Goal: Information Seeking & Learning: Understand process/instructions

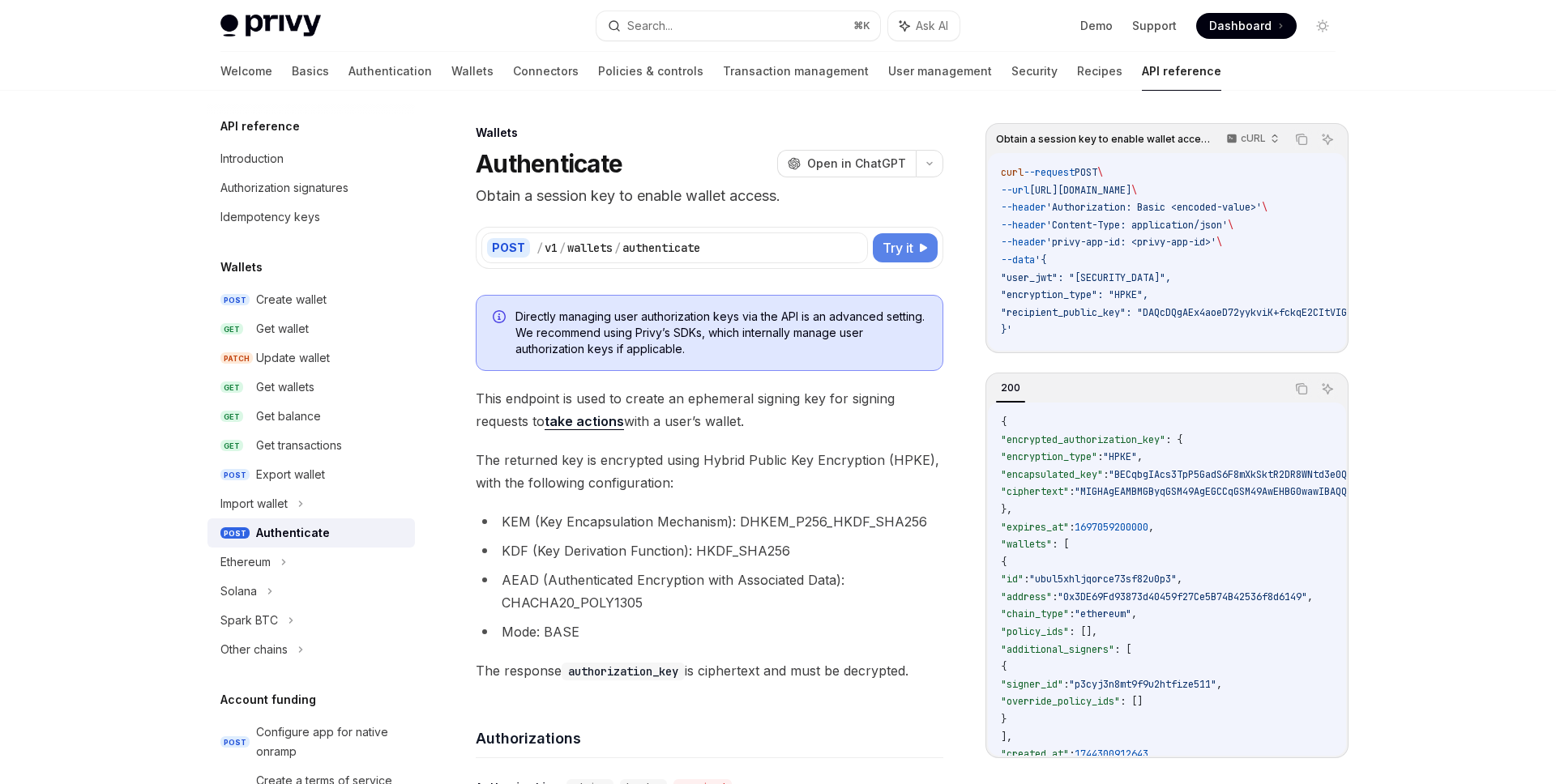
click at [932, 237] on button "Try it" at bounding box center [905, 248] width 65 height 29
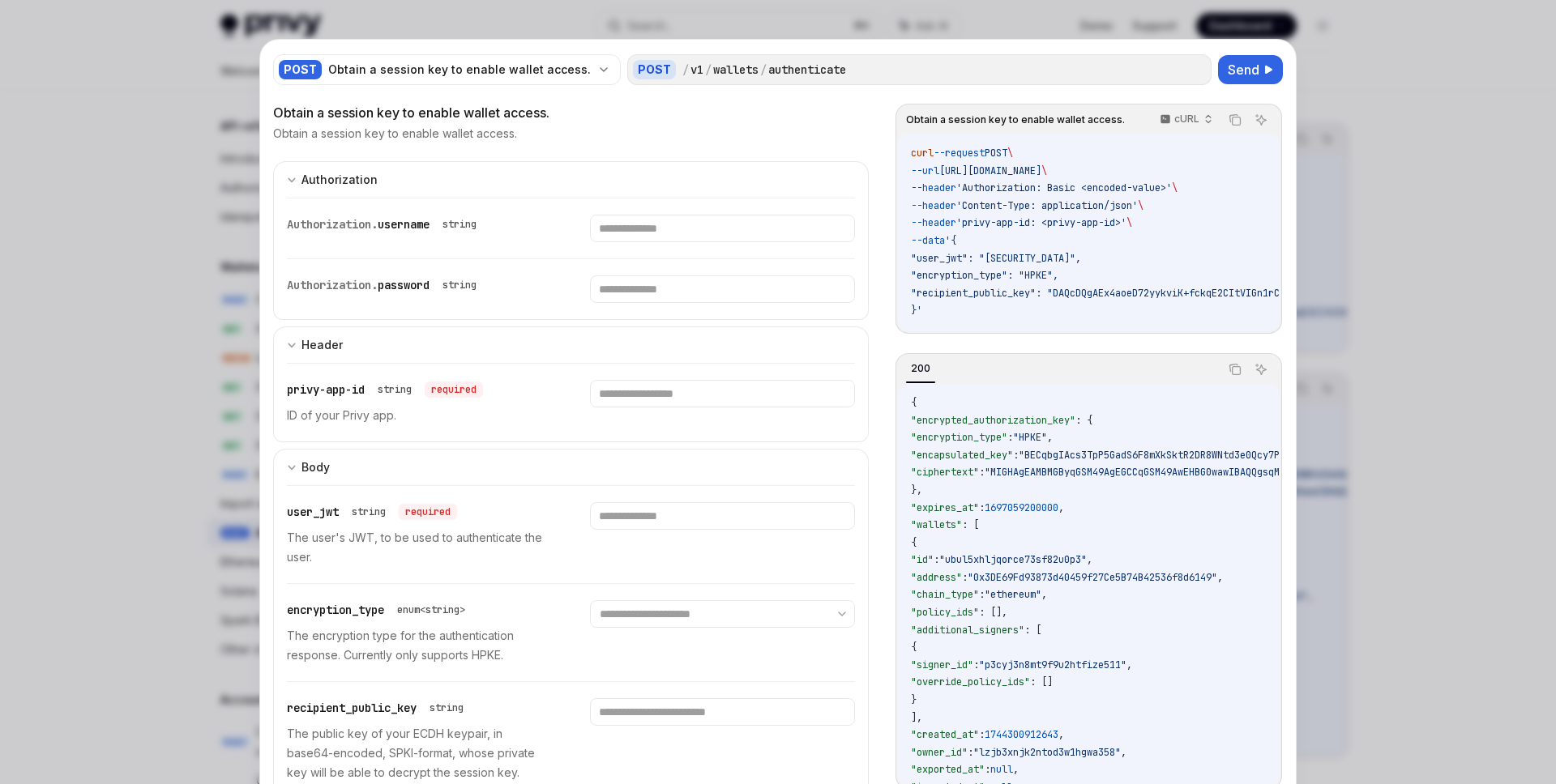
click at [191, 238] on div at bounding box center [778, 392] width 1556 height 784
type textarea "*"
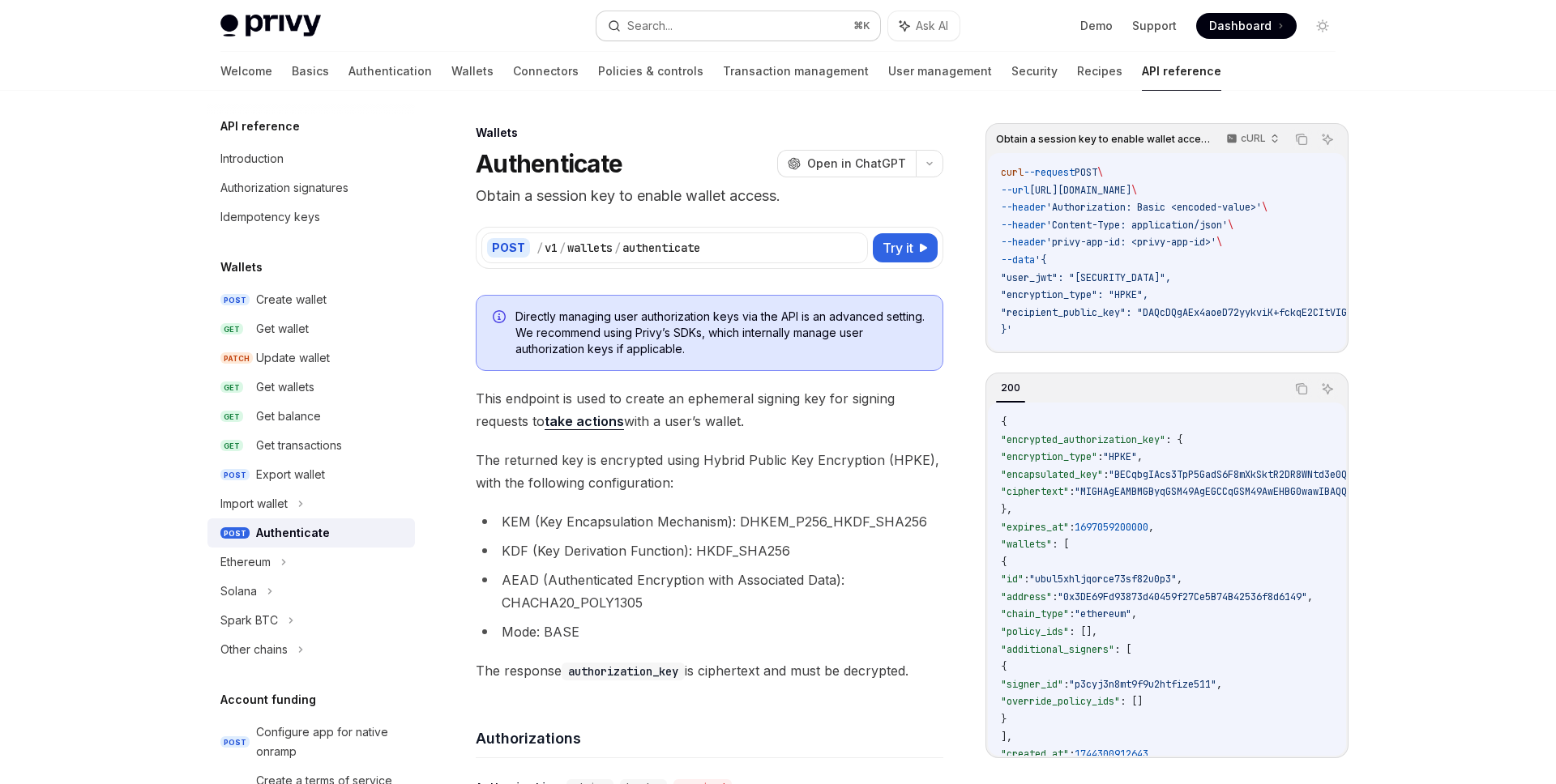
click at [663, 32] on div "Search..." at bounding box center [650, 25] width 46 height 19
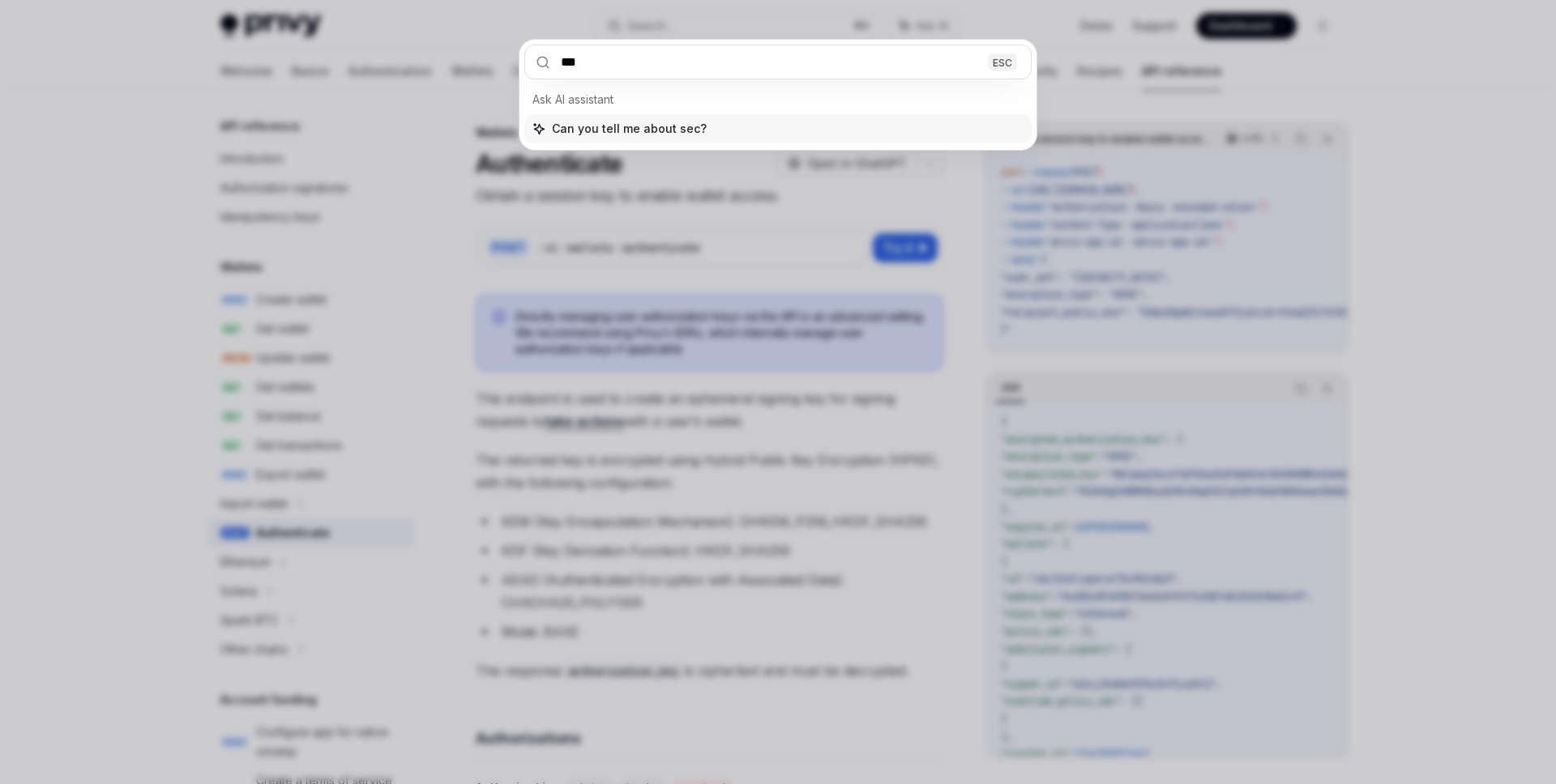
type input "****"
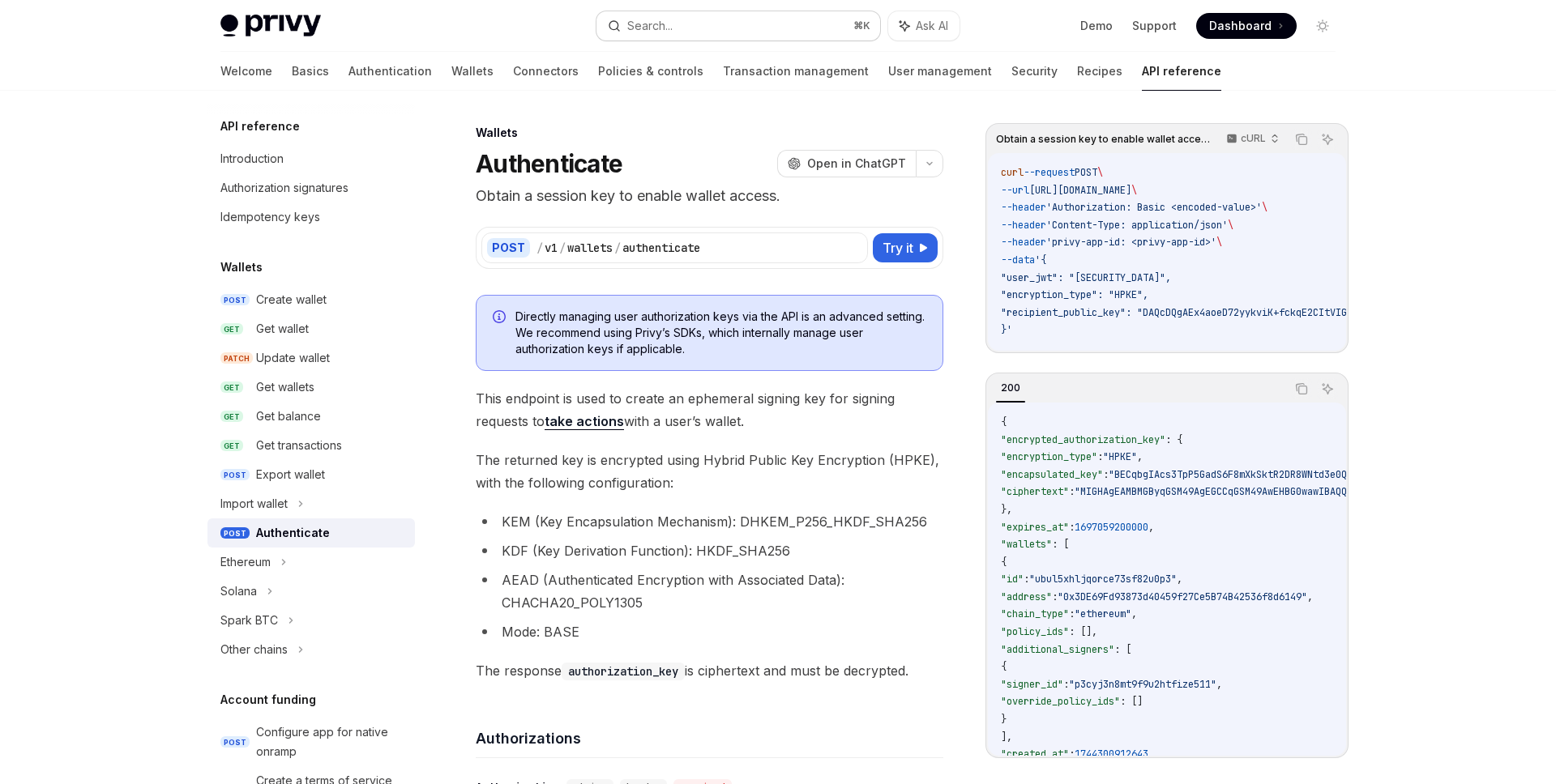
click at [663, 27] on div "Search..." at bounding box center [650, 25] width 46 height 19
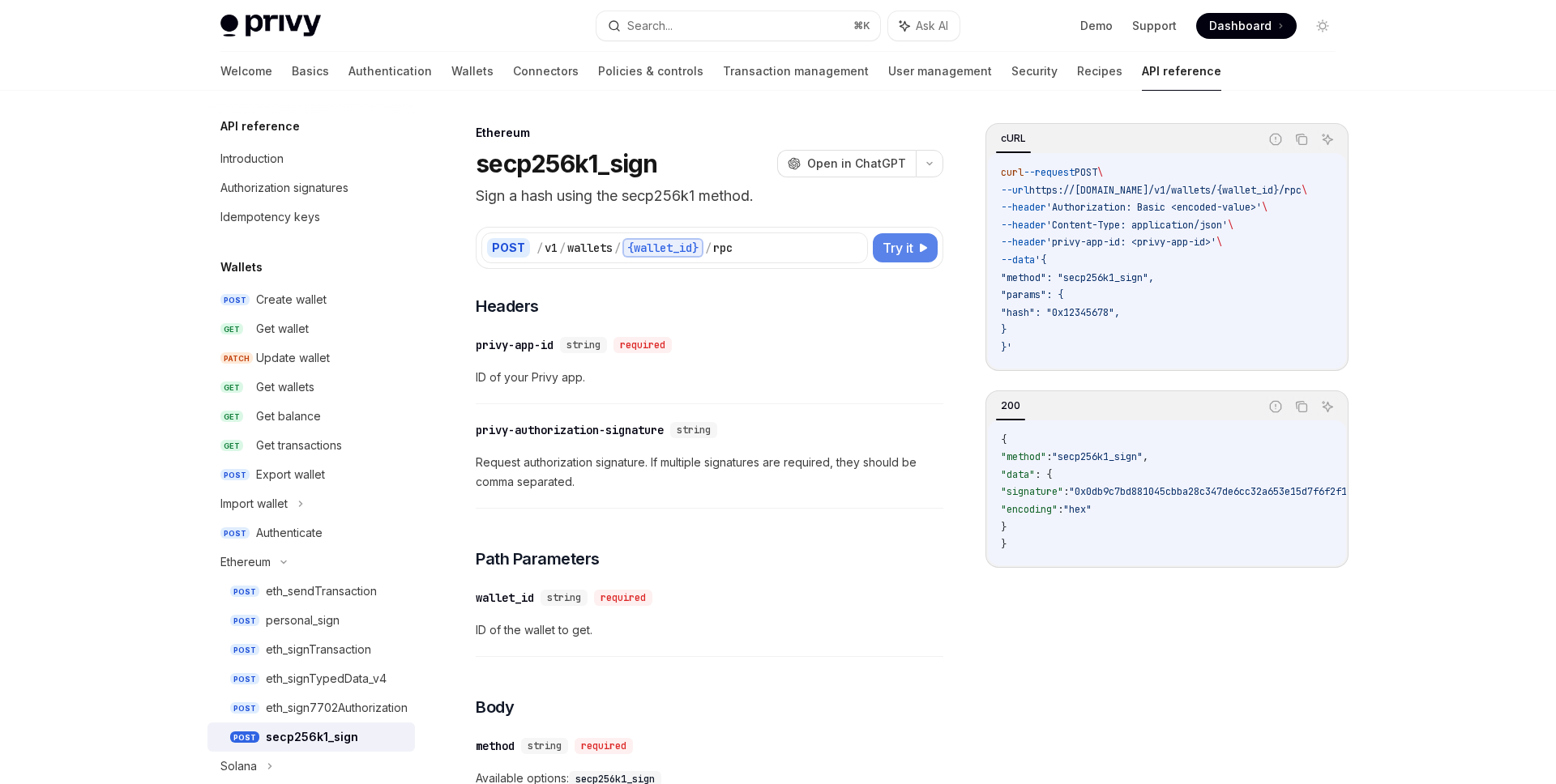
click at [893, 256] on span "Try it" at bounding box center [898, 248] width 30 height 19
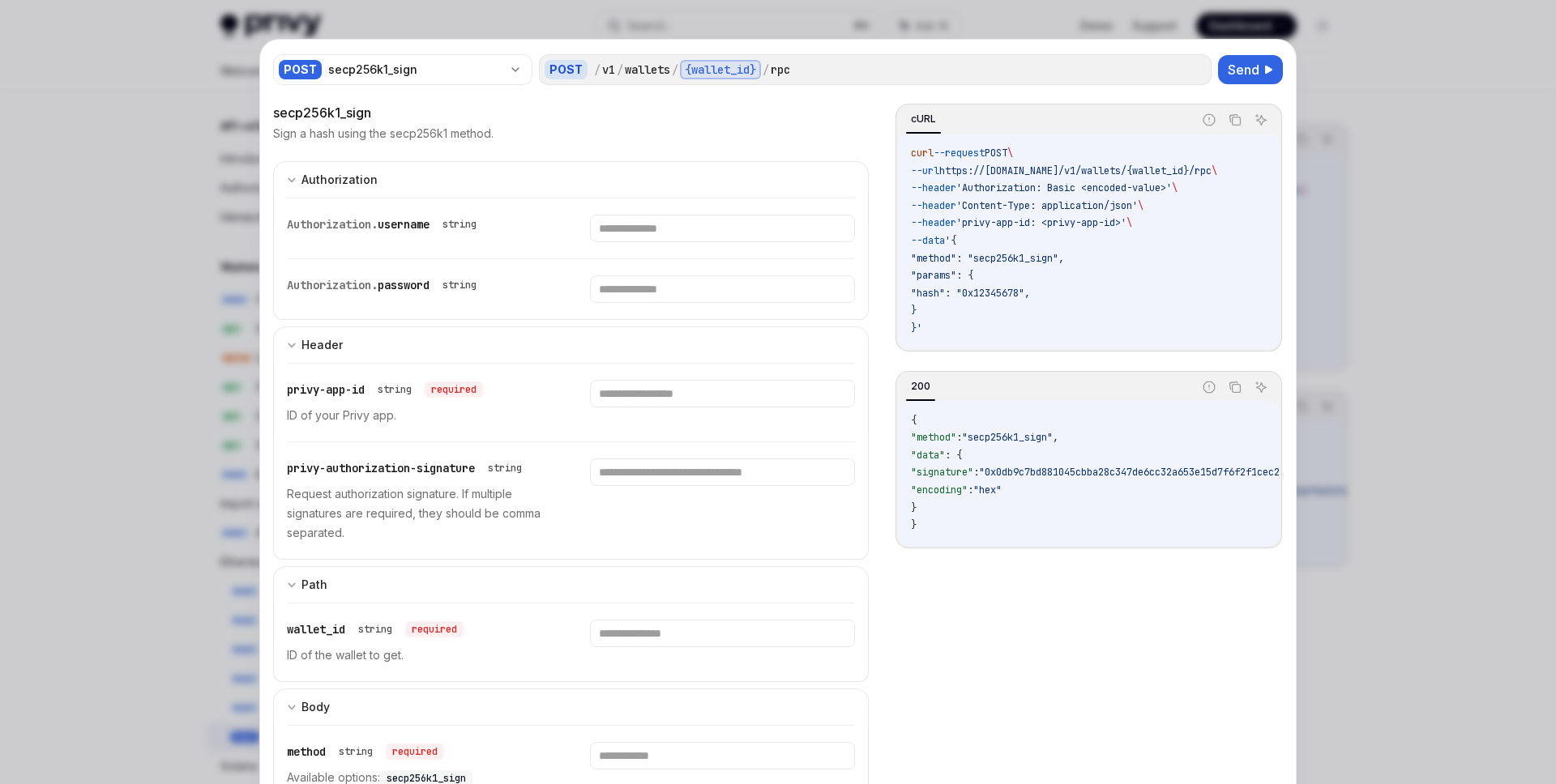
click at [1090, 188] on span "'Authorization: Basic <encoded-value>'" at bounding box center [1064, 188] width 216 height 13
click at [1142, 187] on span "'Authorization: Basic <encoded-value>'" at bounding box center [1064, 188] width 216 height 13
drag, startPoint x: 1196, startPoint y: 183, endPoint x: 1130, endPoint y: 188, distance: 66.2
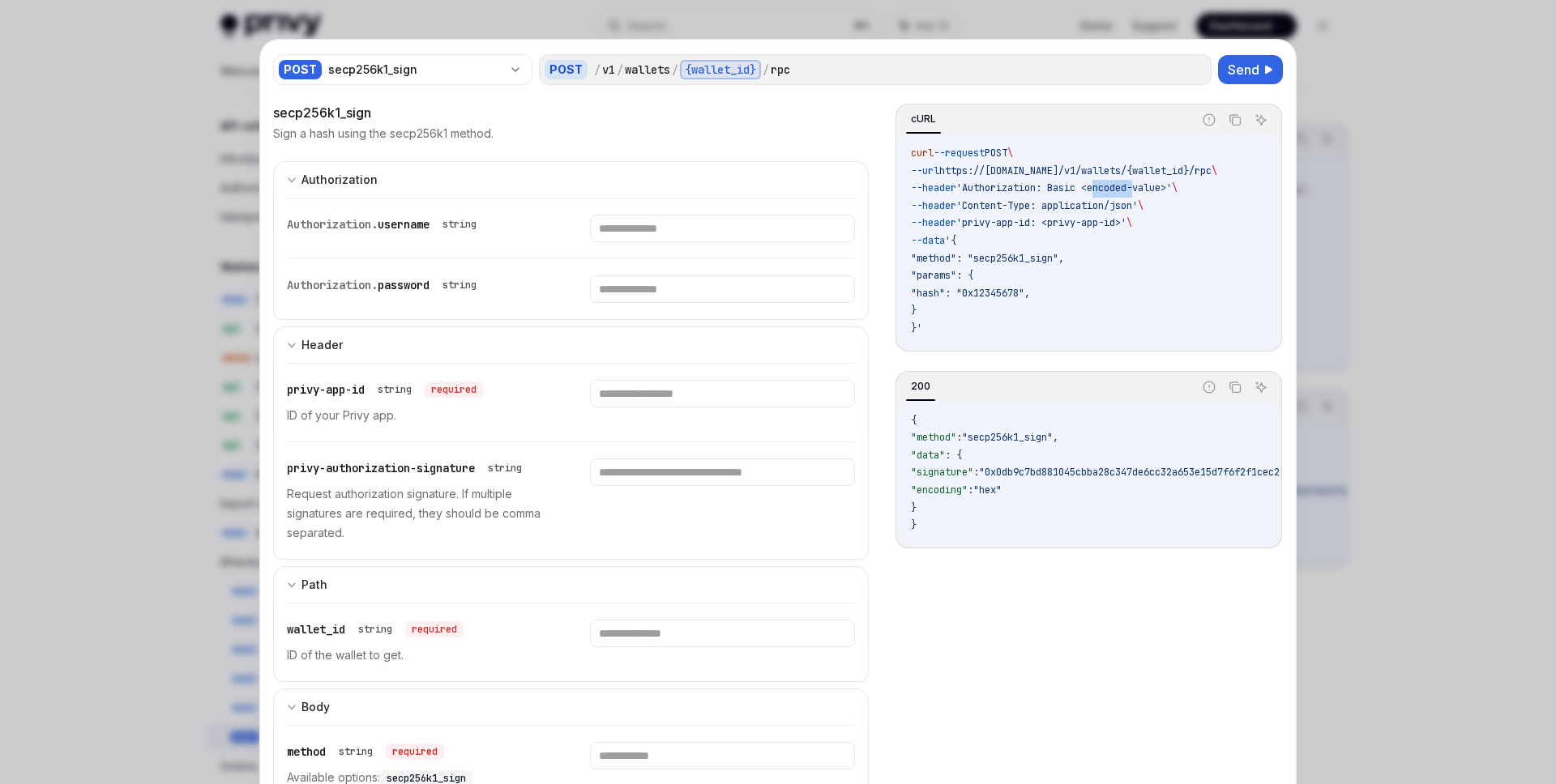
click at [1130, 188] on span "'Authorization: Basic <encoded-value>'" at bounding box center [1064, 188] width 216 height 13
click at [310, 495] on p "Request authorization signature. If multiple signatures are required, they shou…" at bounding box center [419, 513] width 264 height 58
click at [363, 502] on p "Request authorization signature. If multiple signatures are required, they shou…" at bounding box center [419, 513] width 264 height 58
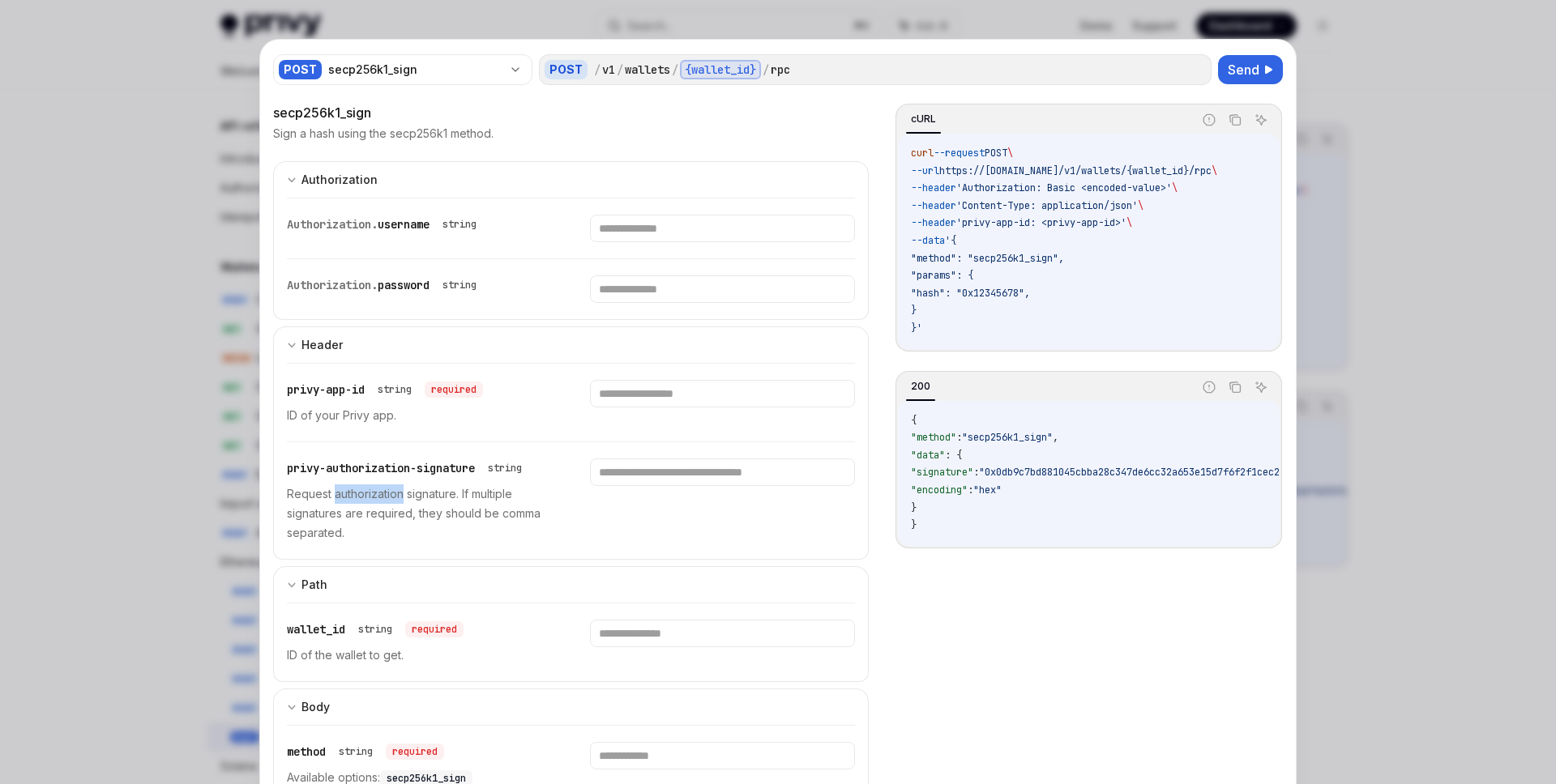
drag, startPoint x: 363, startPoint y: 502, endPoint x: 369, endPoint y: 495, distance: 9.2
click at [363, 502] on p "Request authorization signature. If multiple signatures are required, they shou…" at bounding box center [419, 513] width 264 height 58
click at [398, 472] on span "privy-authorization-signature" at bounding box center [381, 468] width 188 height 14
click at [446, 480] on div "privy-authorization-signature string Request authorization signature. If multip…" at bounding box center [419, 501] width 264 height 85
click at [443, 491] on p "Request authorization signature. If multiple signatures are required, they shou…" at bounding box center [419, 513] width 264 height 58
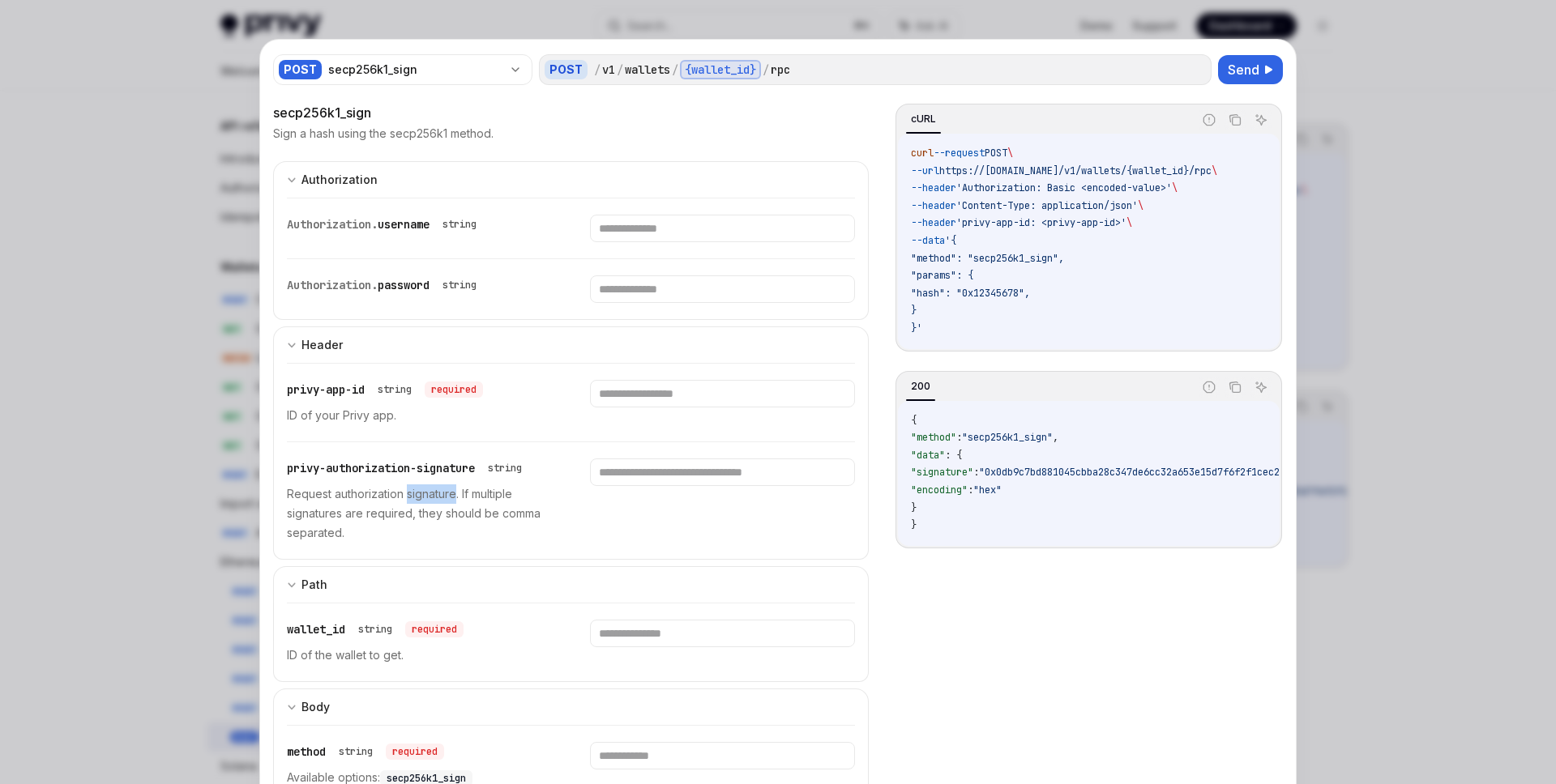
click at [443, 491] on p "Request authorization signature. If multiple signatures are required, they shou…" at bounding box center [419, 513] width 264 height 58
click at [479, 491] on p "Request authorization signature. If multiple signatures are required, they shou…" at bounding box center [419, 513] width 264 height 58
click at [588, 480] on div "privy-authorization-signature string Request authorization signature. If multip…" at bounding box center [570, 501] width 568 height 117
click at [625, 462] on input "text" at bounding box center [722, 472] width 264 height 28
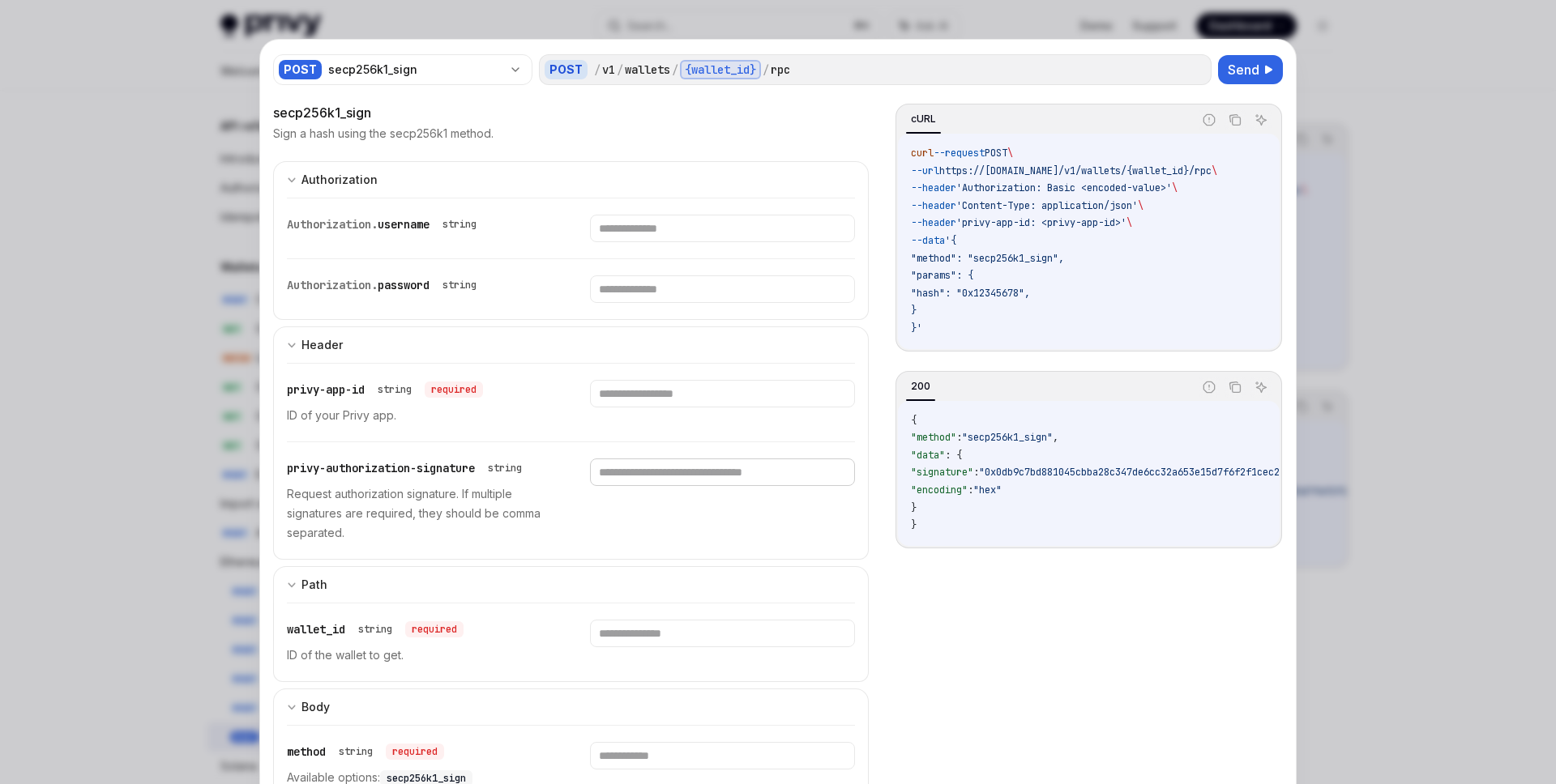
click at [630, 466] on input "text" at bounding box center [722, 472] width 264 height 28
click at [146, 337] on div at bounding box center [778, 392] width 1556 height 784
type textarea "*"
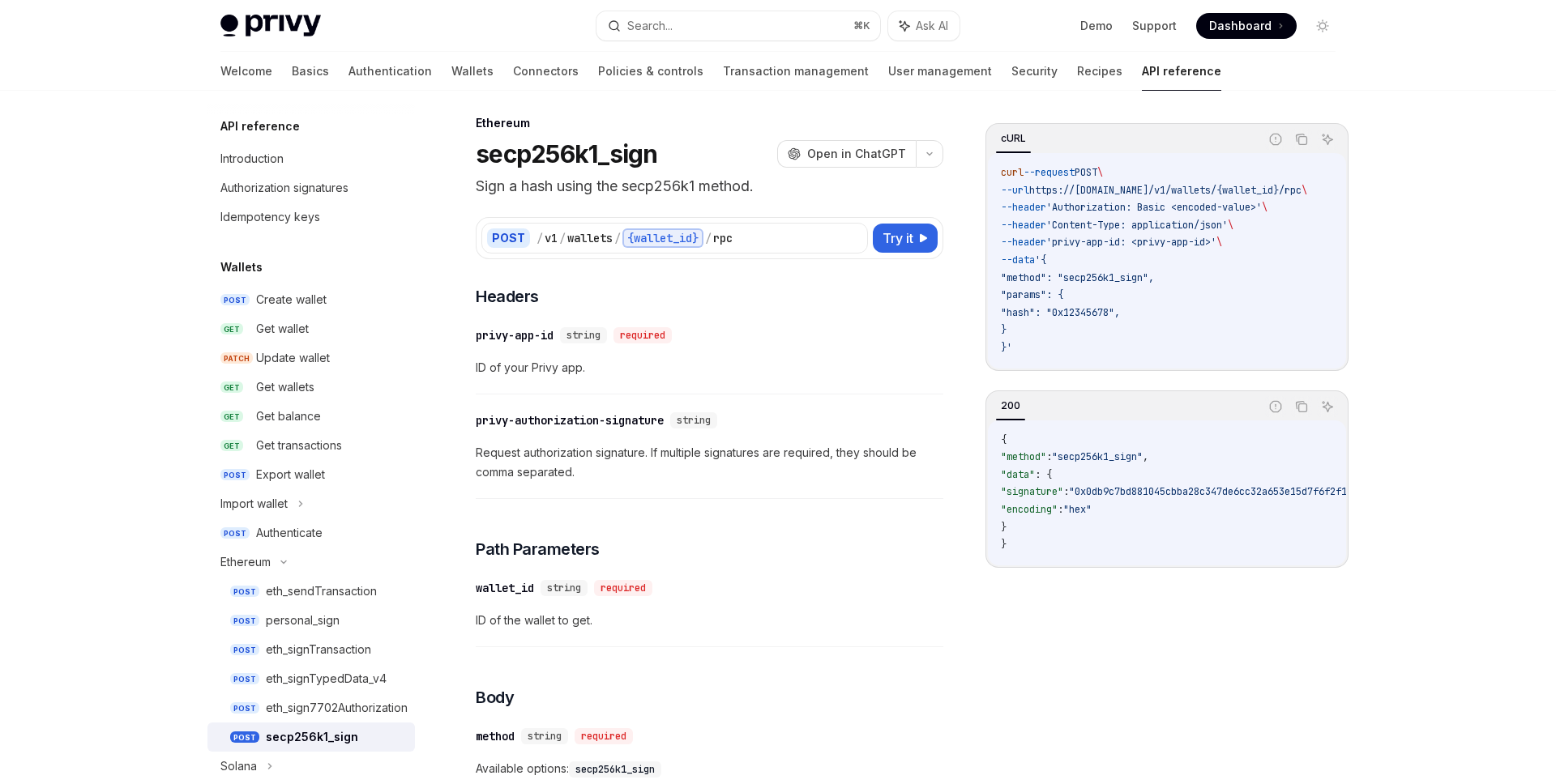
scroll to position [20, 0]
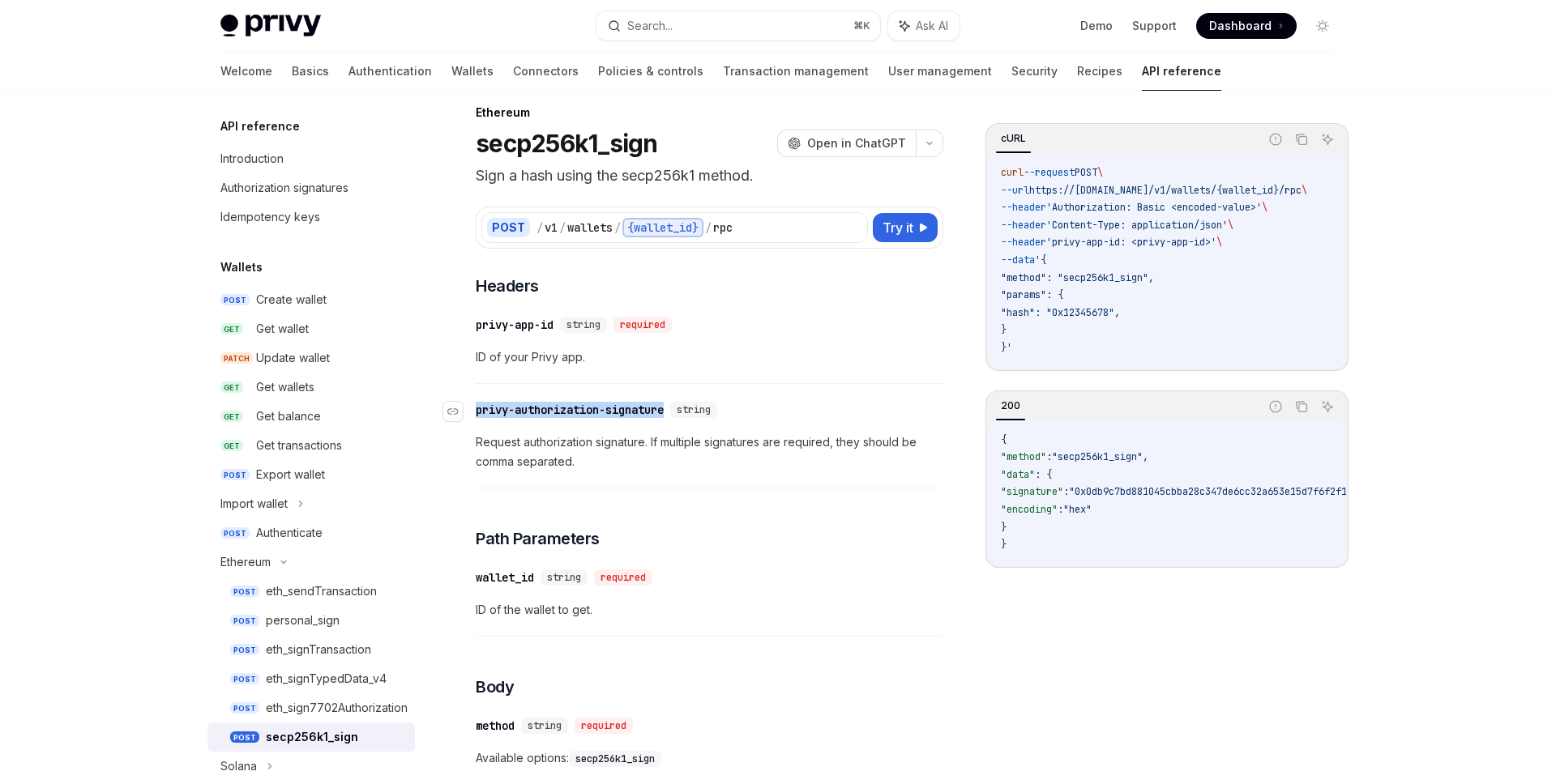
drag, startPoint x: 623, startPoint y: 416, endPoint x: 478, endPoint y: 415, distance: 145.0
click at [478, 415] on div "​ privy-authorization-signature string" at bounding box center [599, 409] width 248 height 16
copy div "privy-authorization-signature"
click at [787, 24] on button "Search... ⌘ K" at bounding box center [738, 25] width 283 height 29
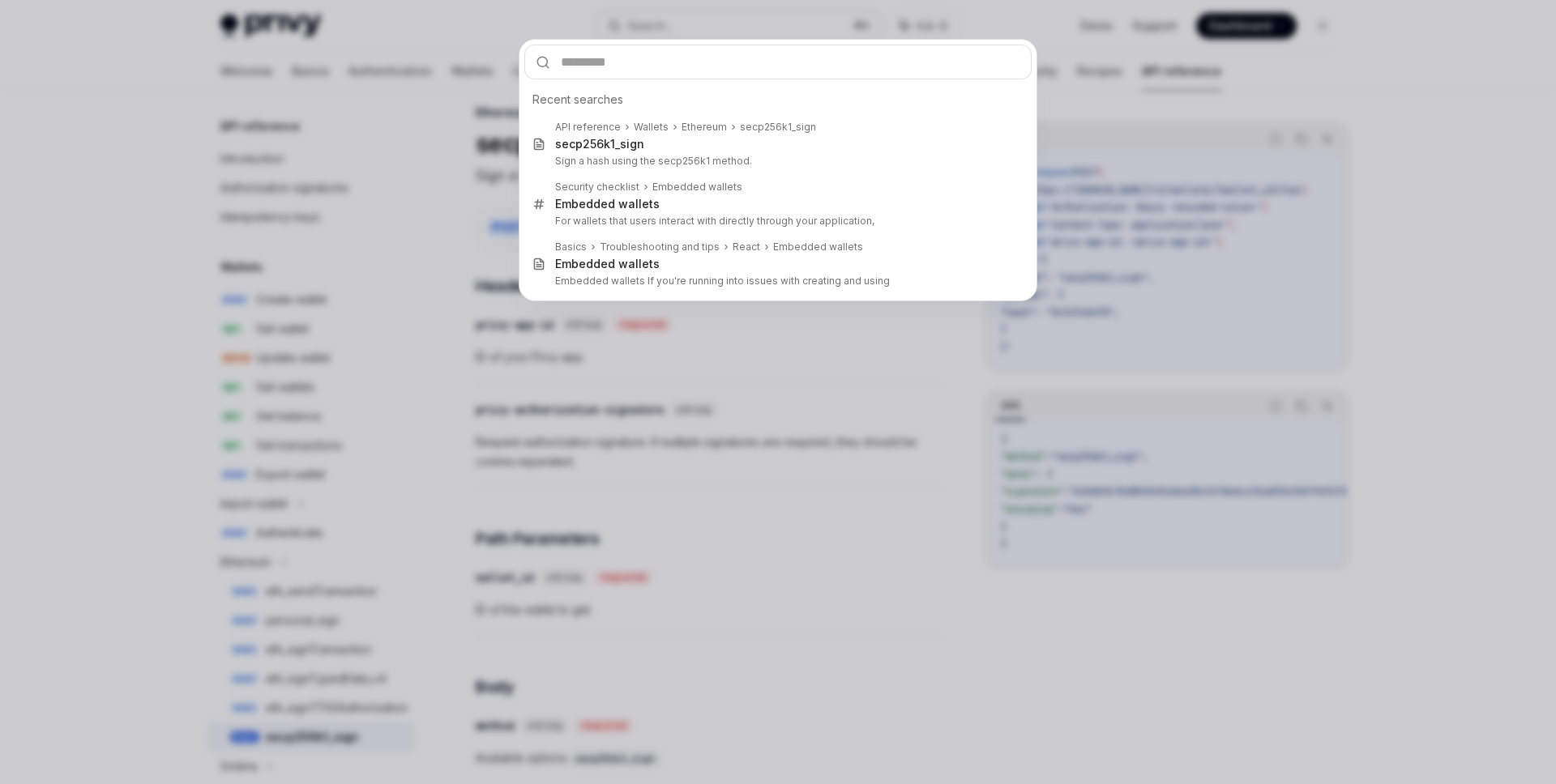
type input "**********"
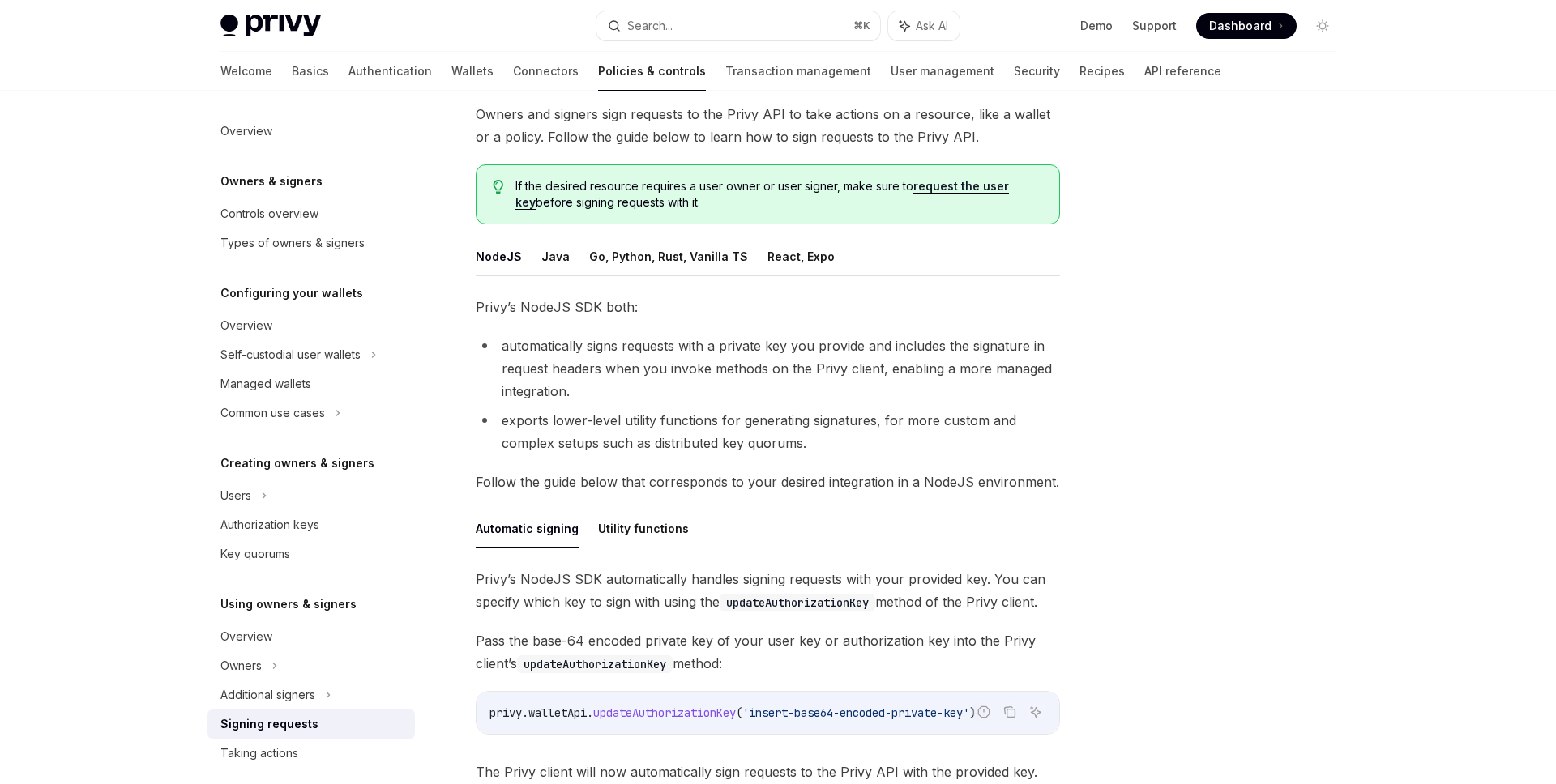
scroll to position [112, 0]
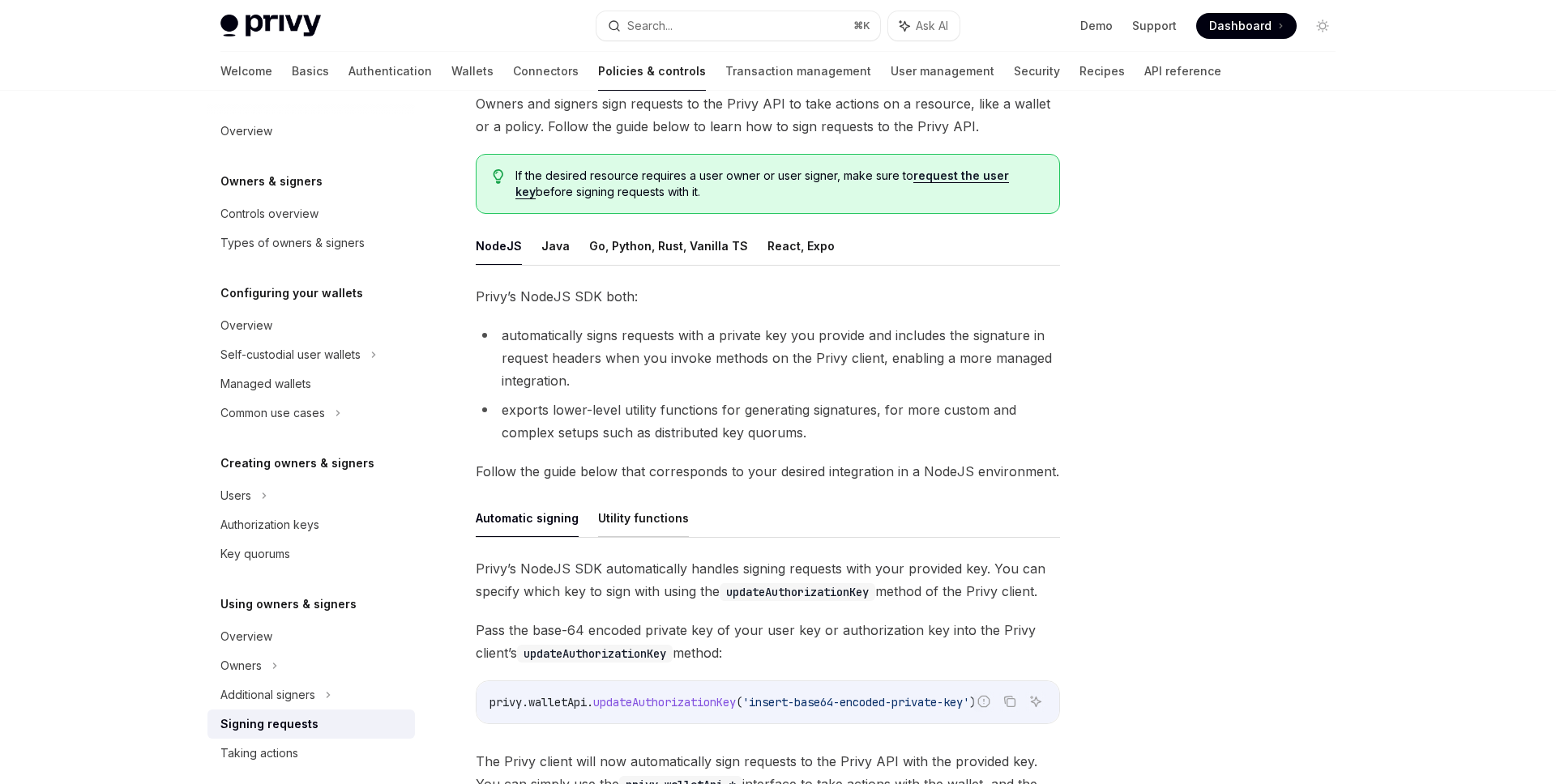
click at [618, 527] on button "Utility functions" at bounding box center [643, 518] width 91 height 38
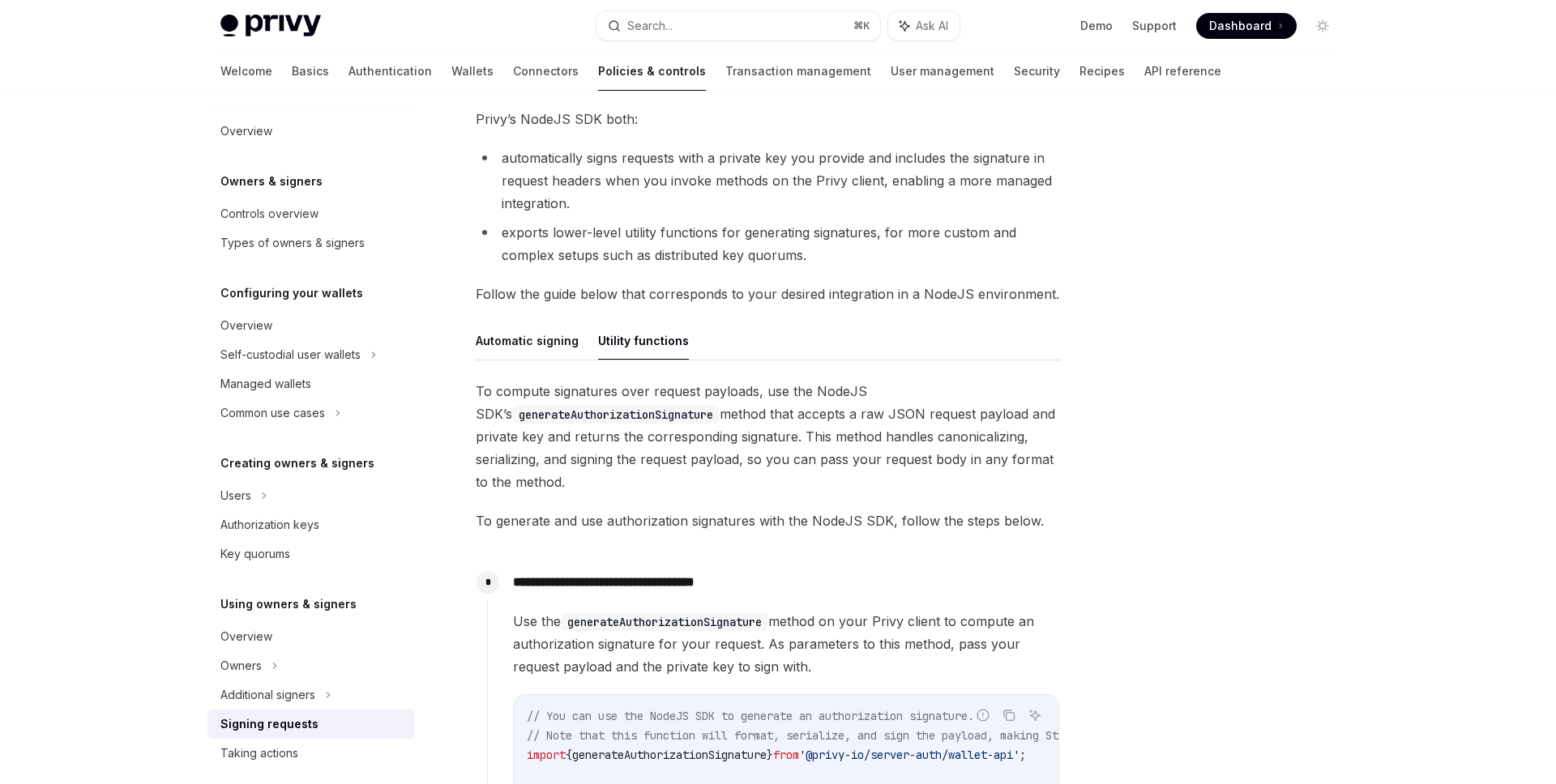
scroll to position [204, 0]
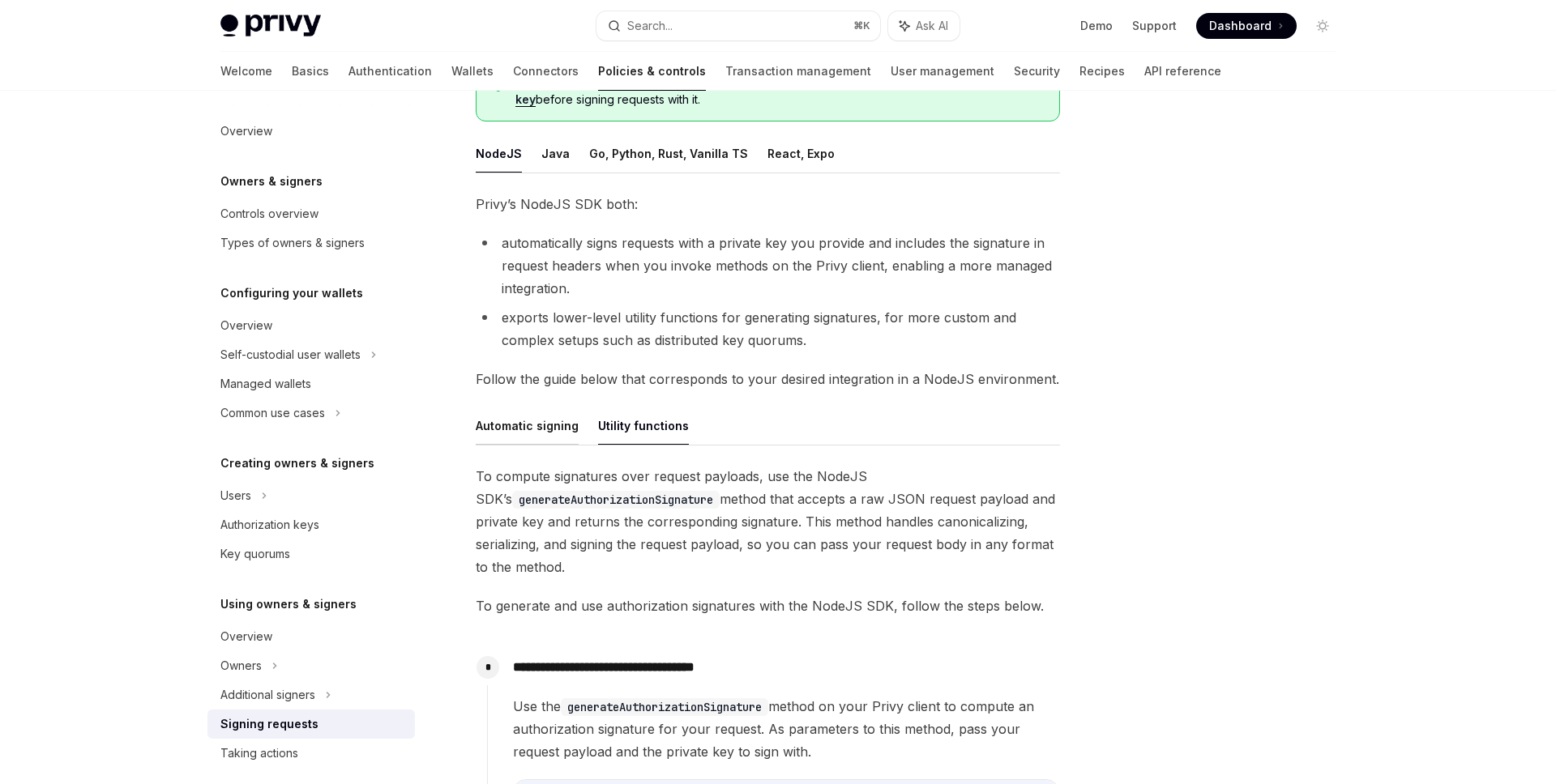
click at [525, 421] on button "Automatic signing" at bounding box center [527, 425] width 103 height 38
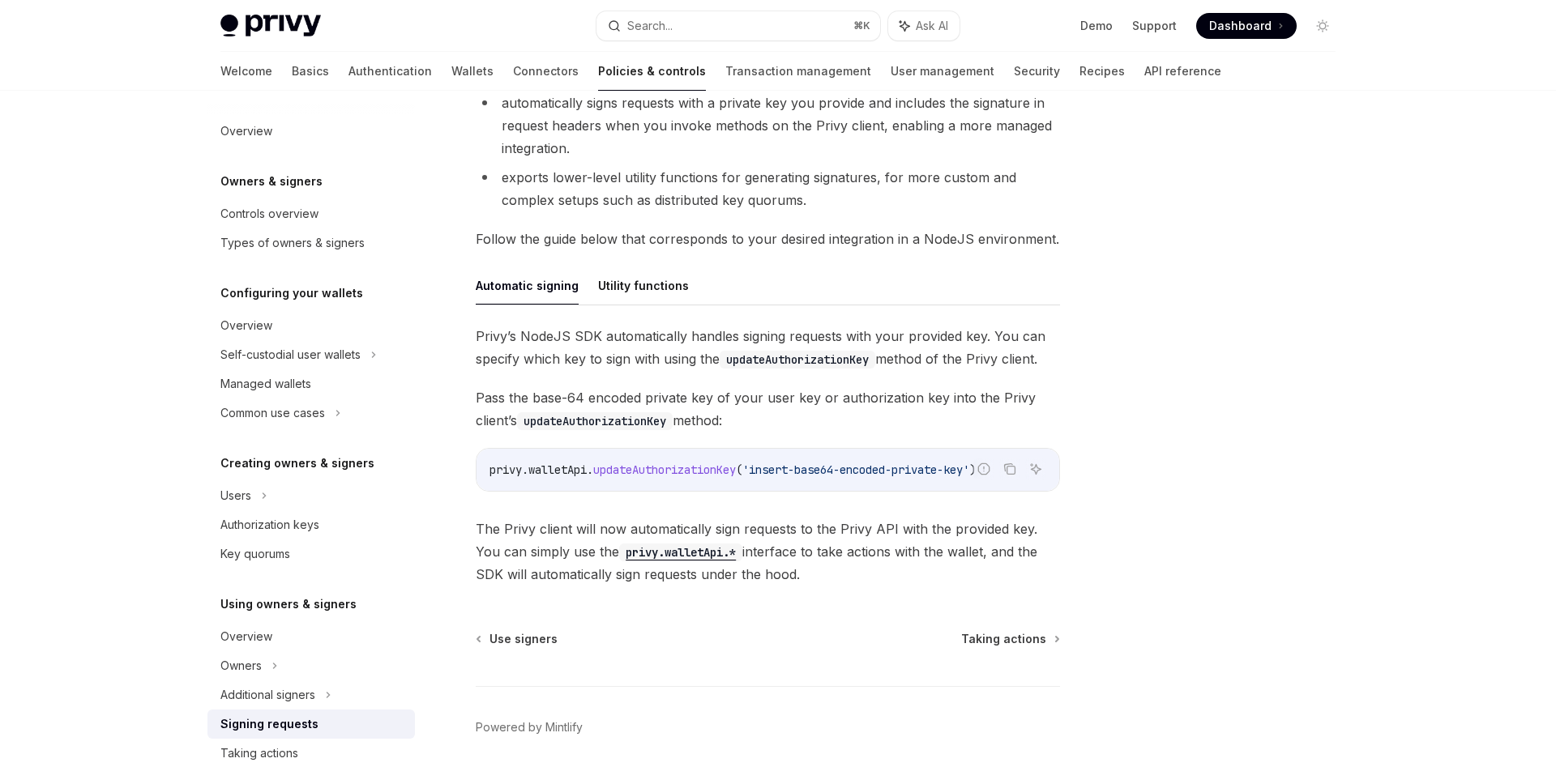
scroll to position [387, 0]
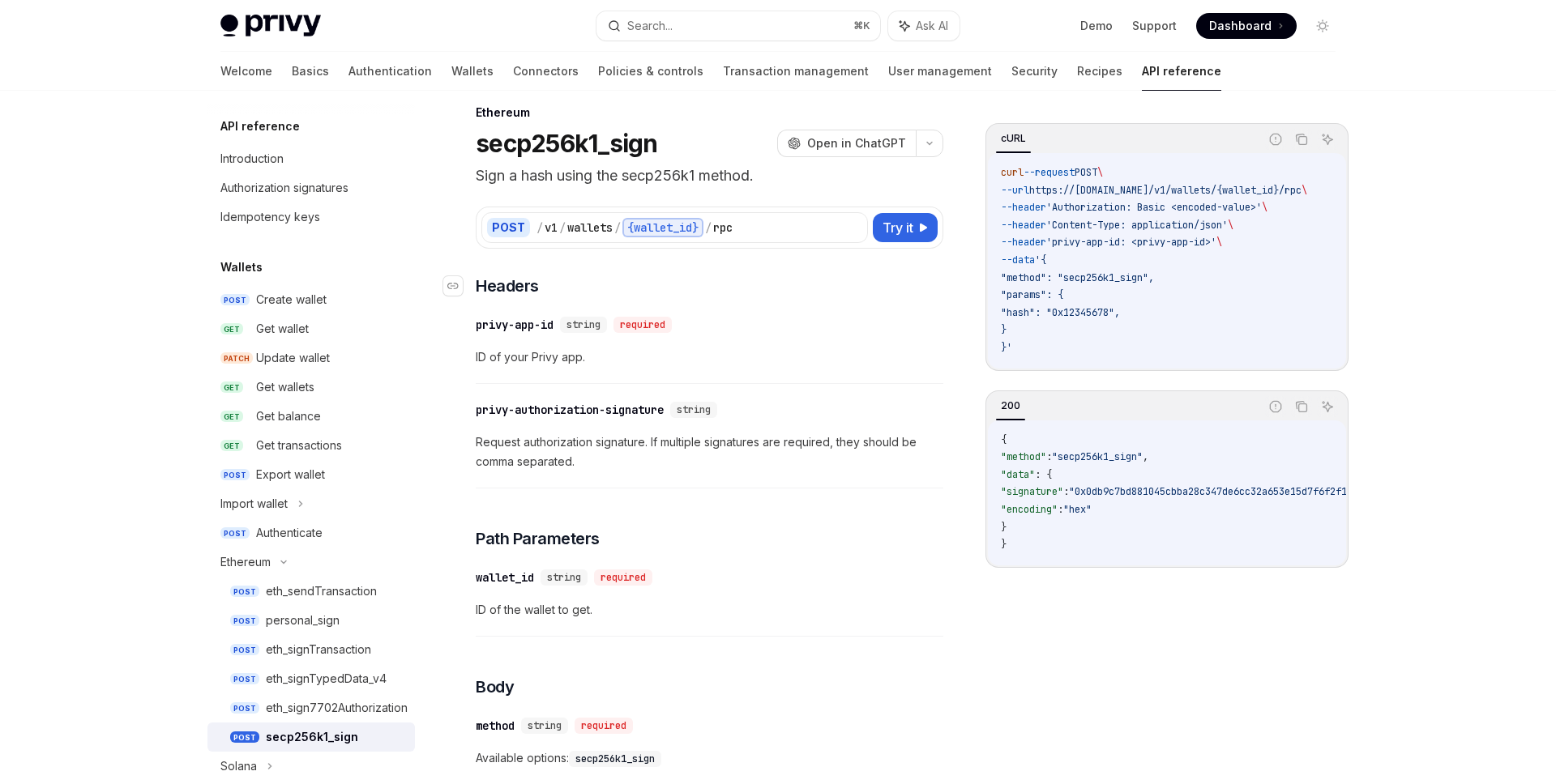
scroll to position [30, 0]
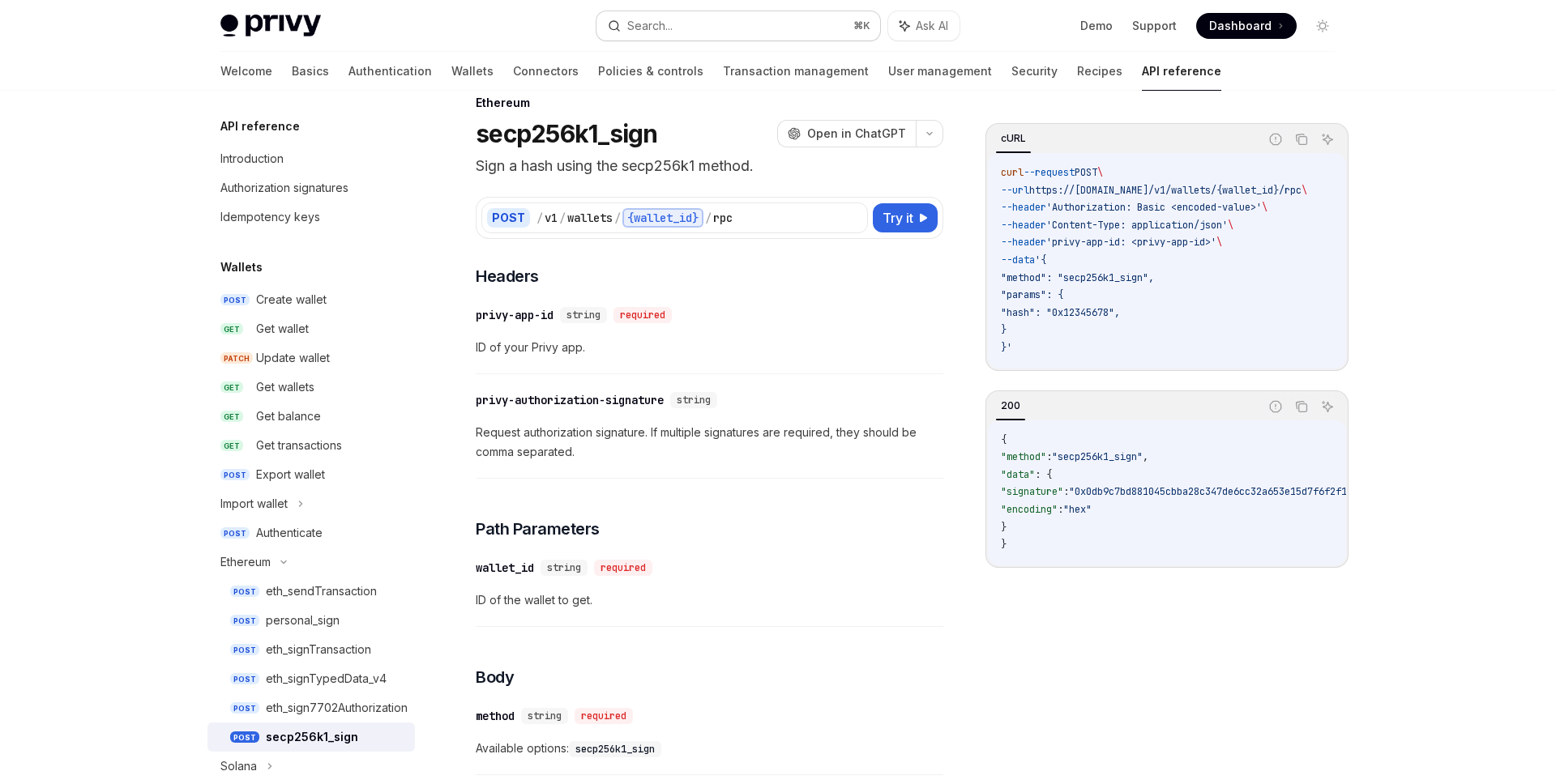
click at [667, 19] on div "Search..." at bounding box center [650, 25] width 46 height 19
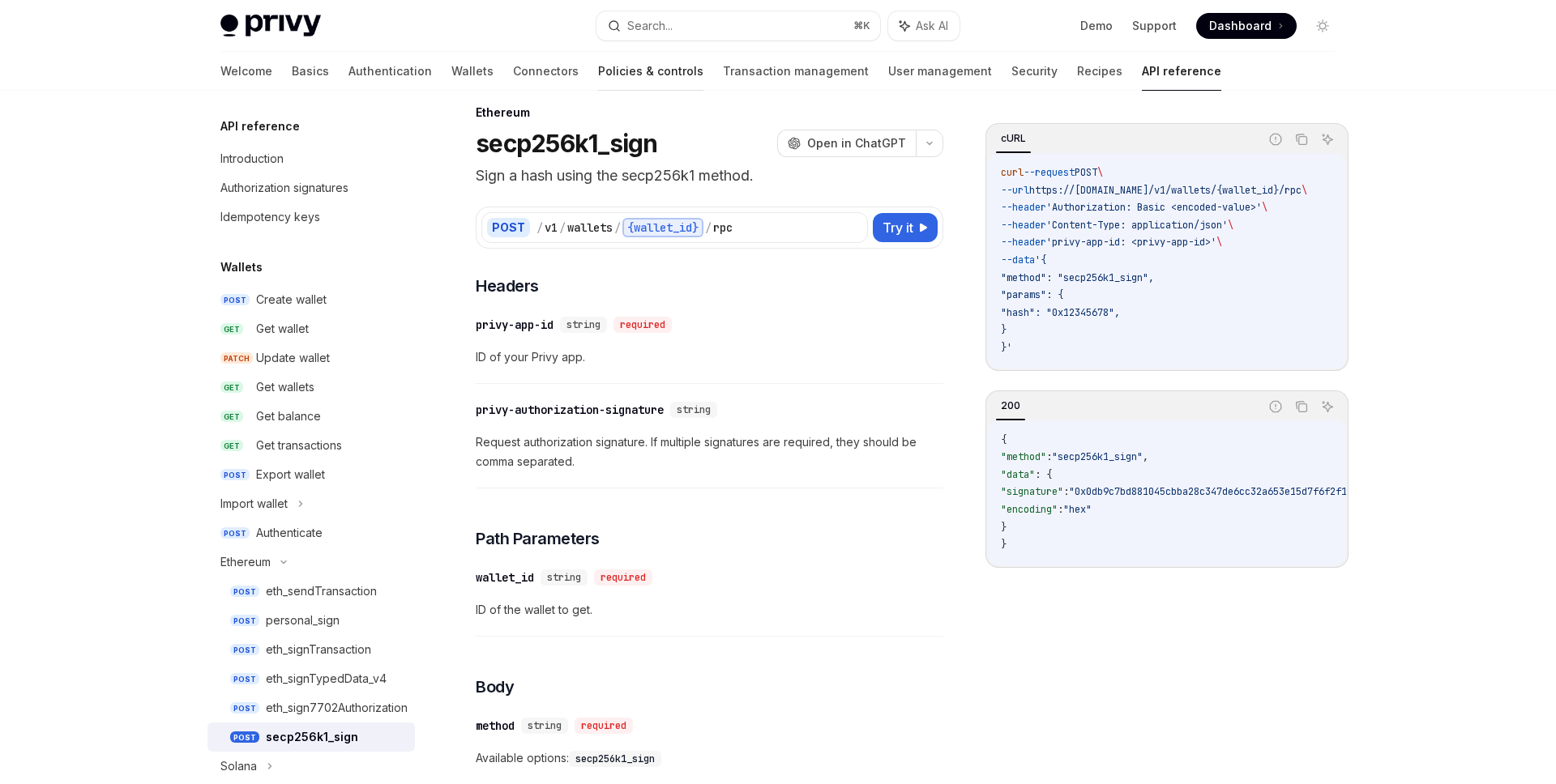
click at [598, 72] on link "Policies & controls" at bounding box center [651, 71] width 106 height 39
type textarea "*"
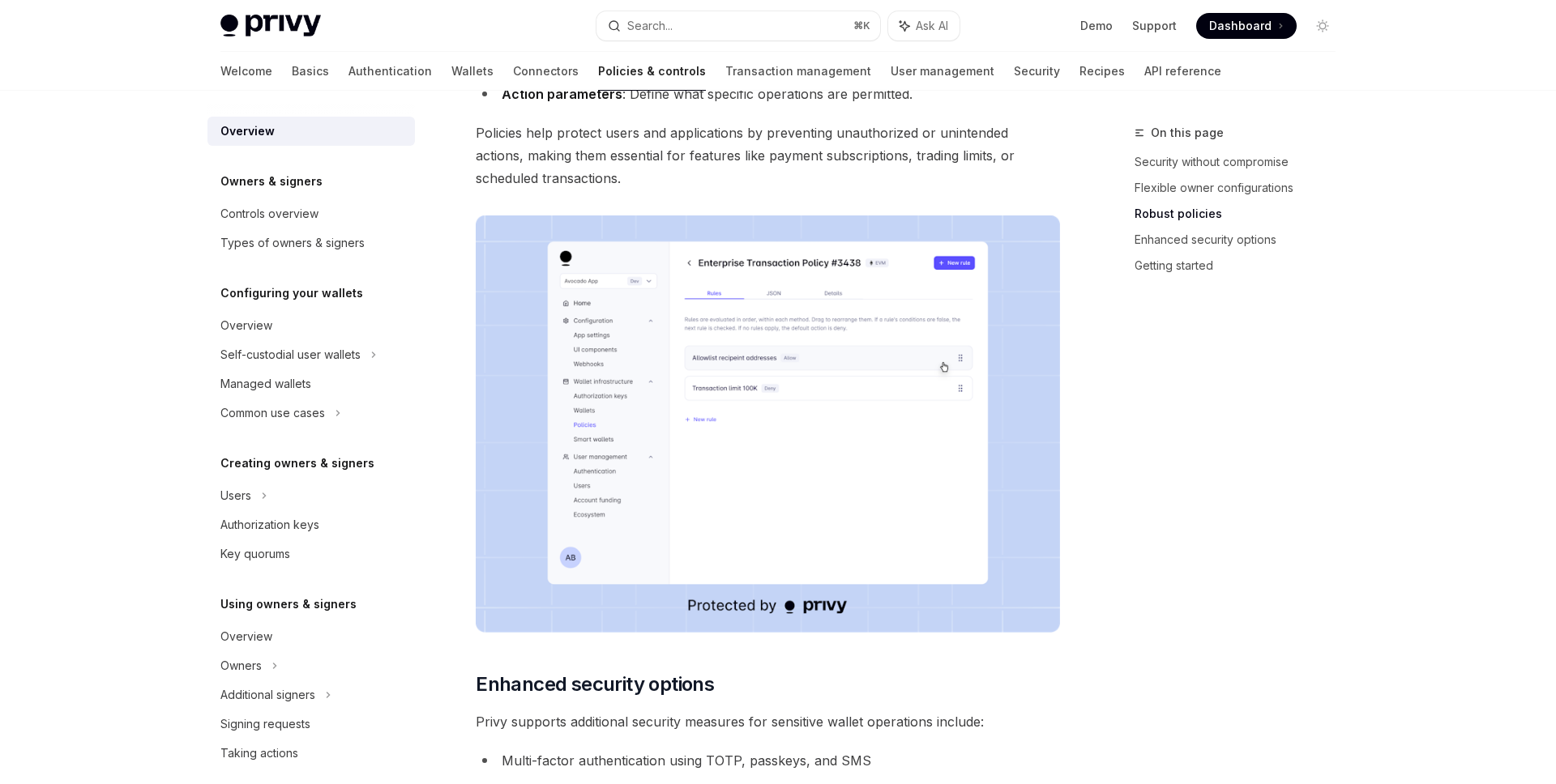
scroll to position [1272, 0]
